Goal: Task Accomplishment & Management: Use online tool/utility

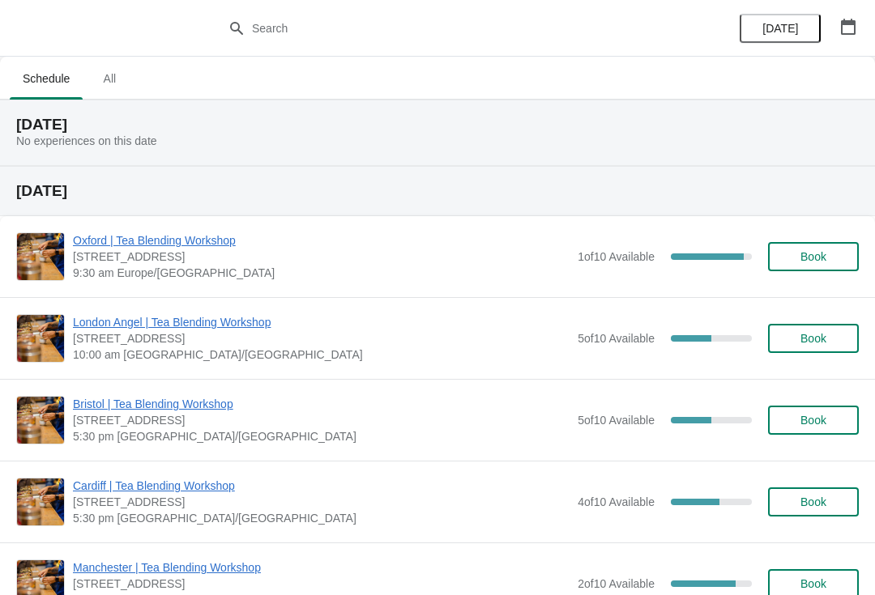
click at [178, 248] on span "Oxford | Tea Blending Workshop" at bounding box center [321, 240] width 497 height 16
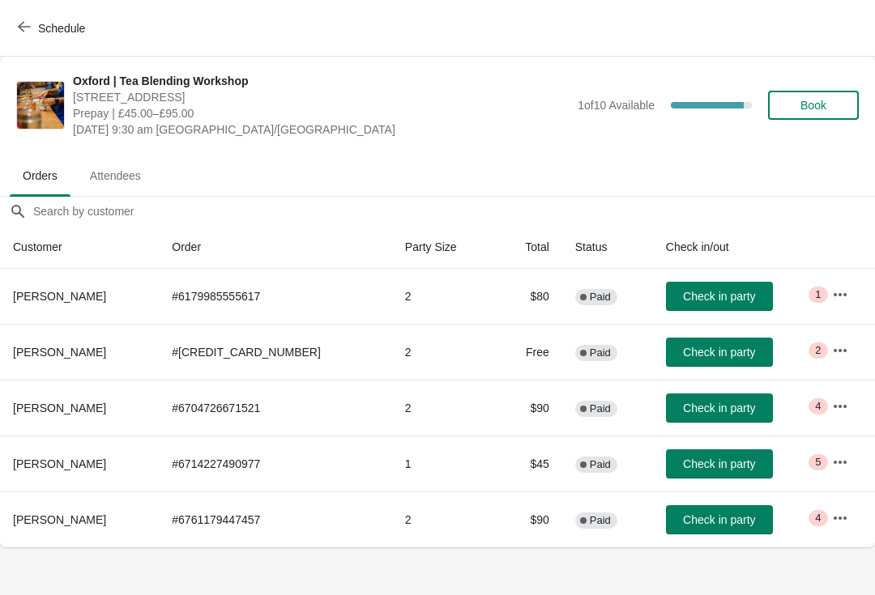
click at [836, 297] on icon "button" at bounding box center [840, 295] width 16 height 16
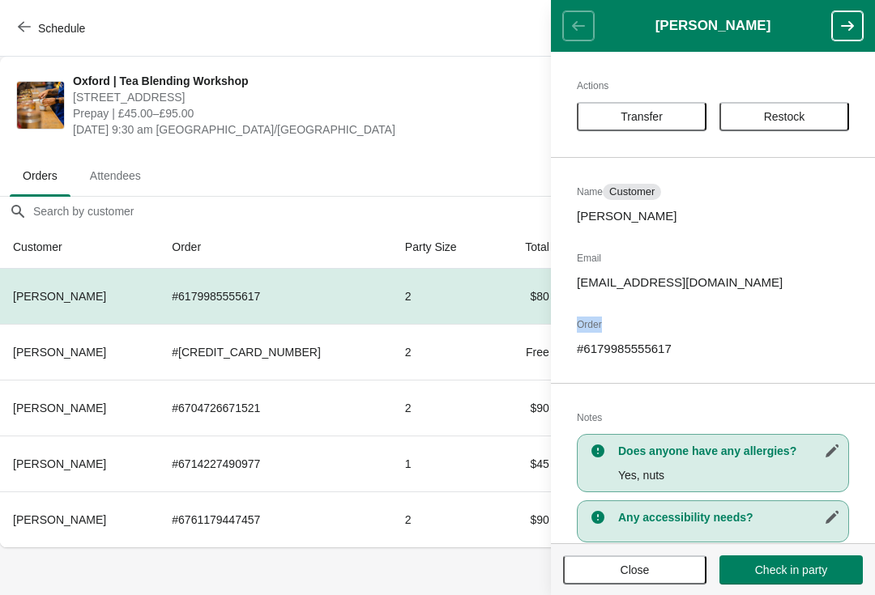
scroll to position [5, 0]
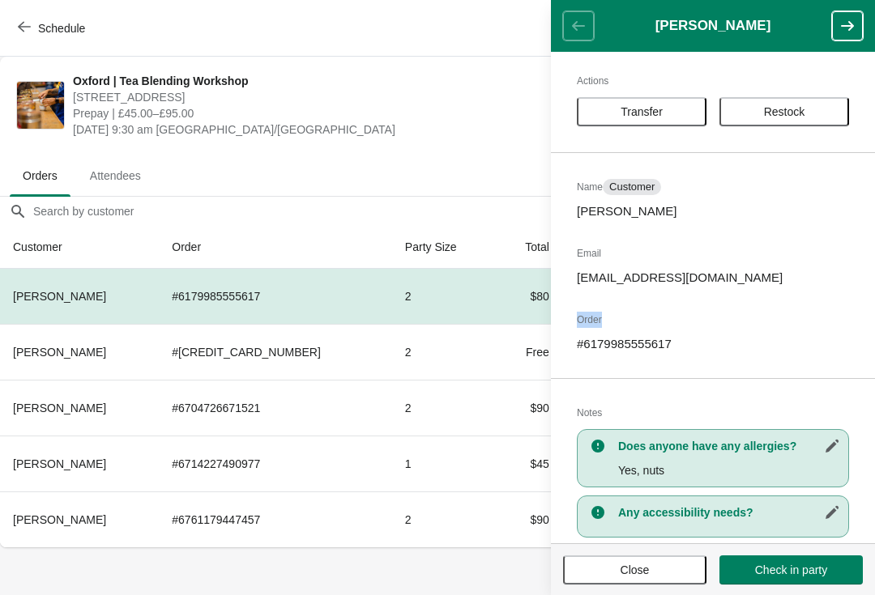
click at [655, 110] on span "Transfer" at bounding box center [642, 111] width 42 height 13
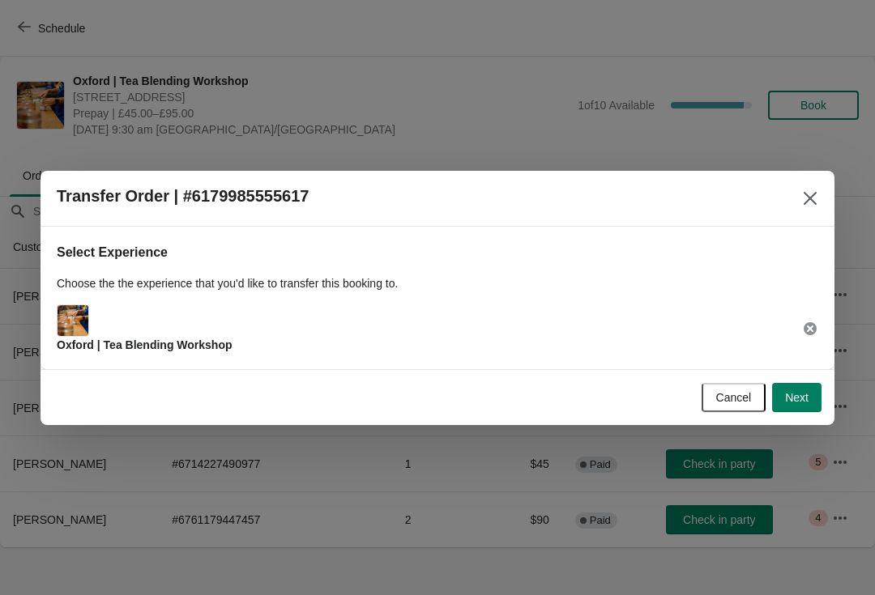
click at [796, 391] on span "Next" at bounding box center [796, 397] width 23 height 13
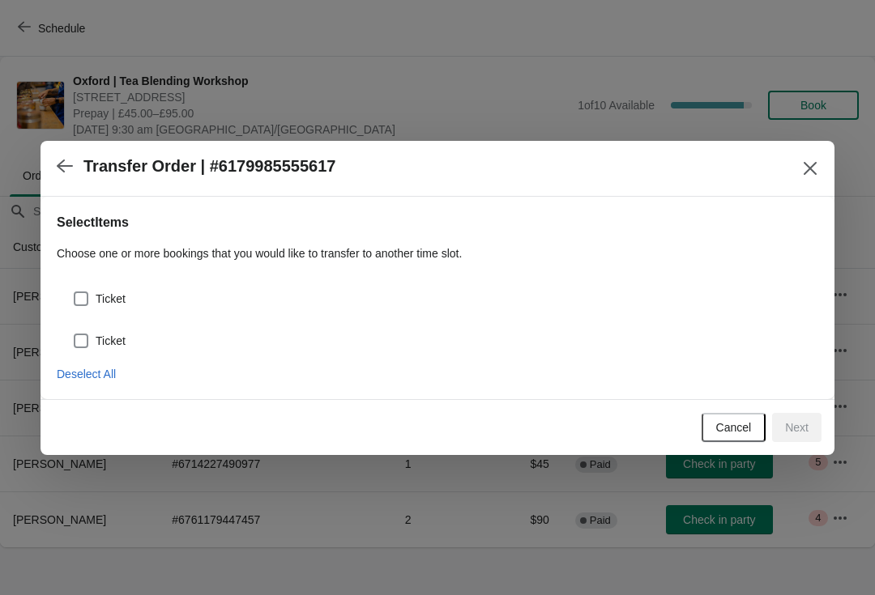
click at [139, 298] on div "Ticket" at bounding box center [445, 299] width 745 height 23
click at [100, 338] on span "Ticket" at bounding box center [111, 341] width 30 height 16
click at [75, 335] on input "Ticket" at bounding box center [74, 334] width 1 height 1
checkbox input "true"
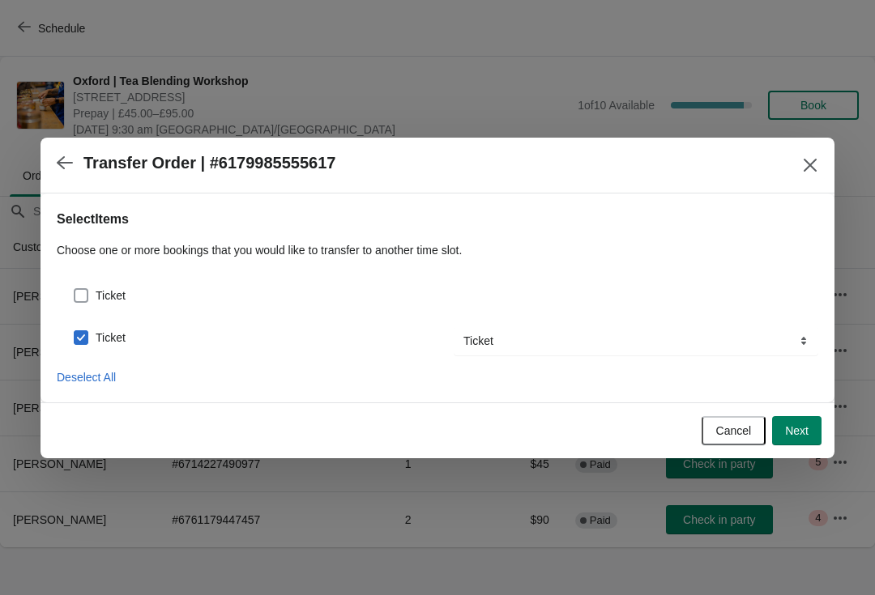
click at [87, 296] on span at bounding box center [81, 295] width 15 height 15
click at [75, 289] on input "Ticket" at bounding box center [74, 288] width 1 height 1
checkbox input "true"
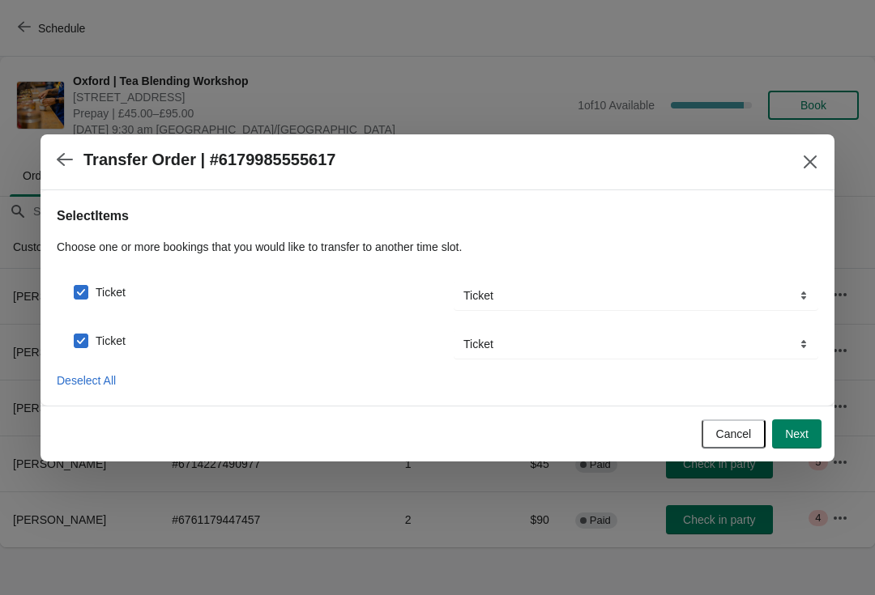
click at [794, 430] on span "Next" at bounding box center [796, 434] width 23 height 13
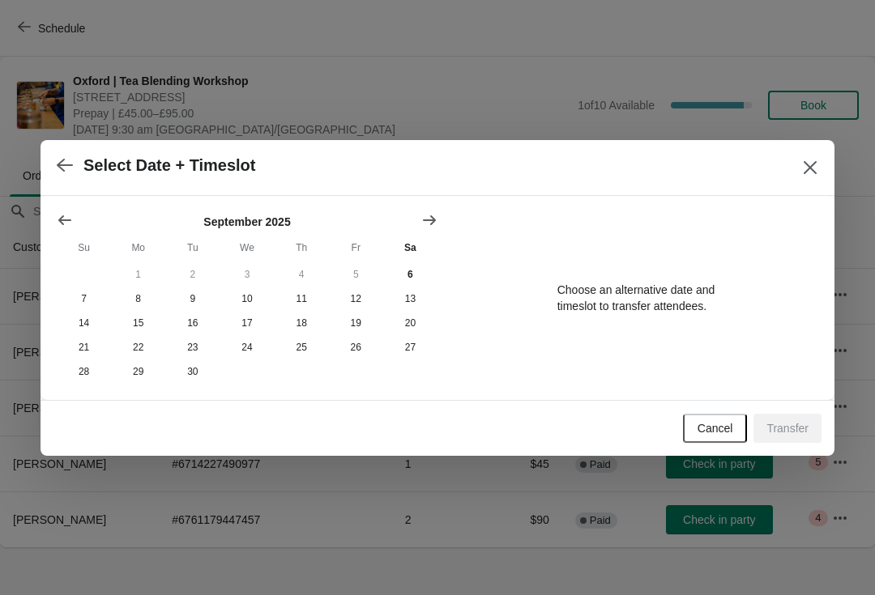
click at [429, 216] on icon "Show next month, October 2025" at bounding box center [429, 220] width 16 height 16
click at [92, 300] on button "5" at bounding box center [84, 299] width 54 height 24
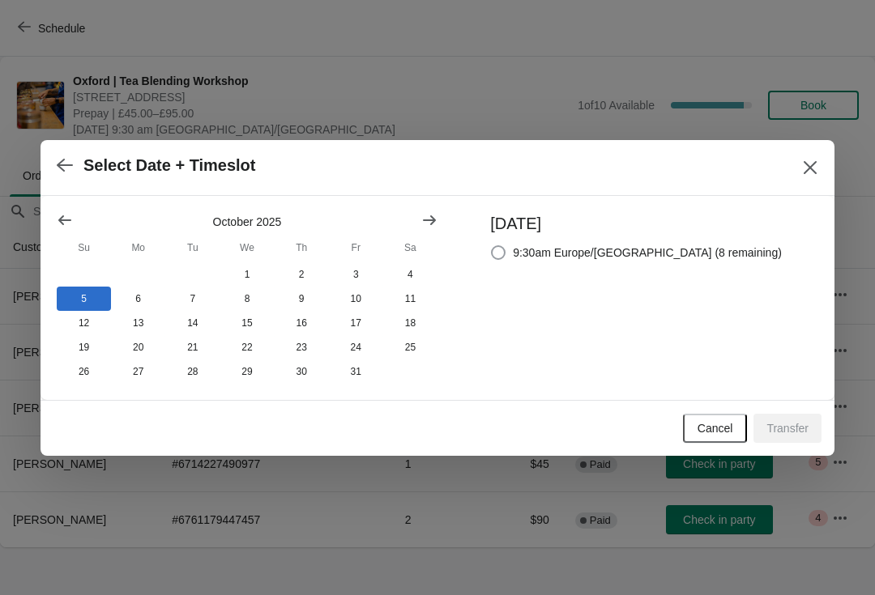
click at [506, 245] on span at bounding box center [498, 252] width 15 height 15
click at [492, 245] on input "9:30am Europe/[GEOGRAPHIC_DATA] (8 remaining)" at bounding box center [491, 245] width 1 height 1
radio input "true"
click at [781, 433] on span "Transfer" at bounding box center [787, 428] width 42 height 13
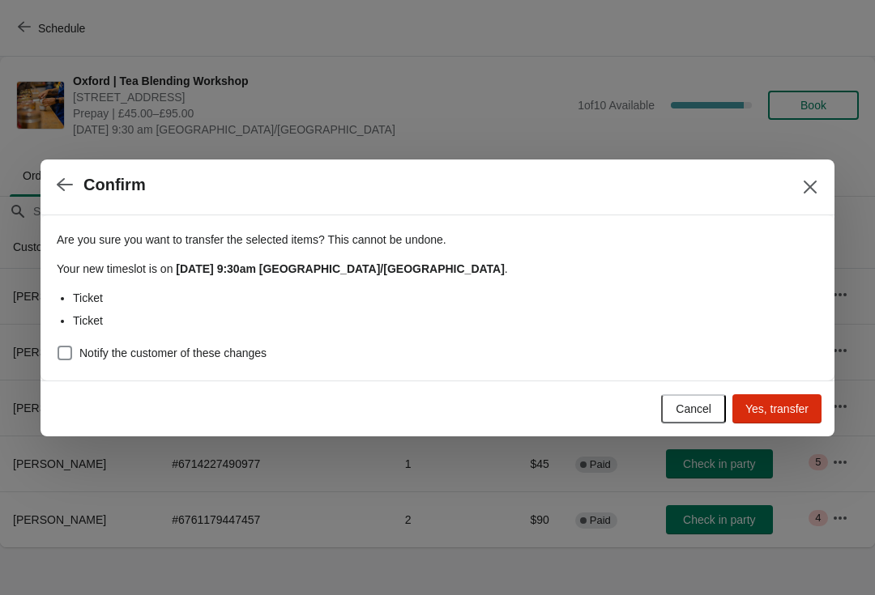
click at [66, 355] on span at bounding box center [65, 353] width 15 height 15
click at [58, 347] on input "Notify the customer of these changes" at bounding box center [58, 346] width 1 height 1
checkbox input "true"
click at [769, 408] on span "Yes, transfer" at bounding box center [776, 409] width 63 height 13
